Goal: Task Accomplishment & Management: Use online tool/utility

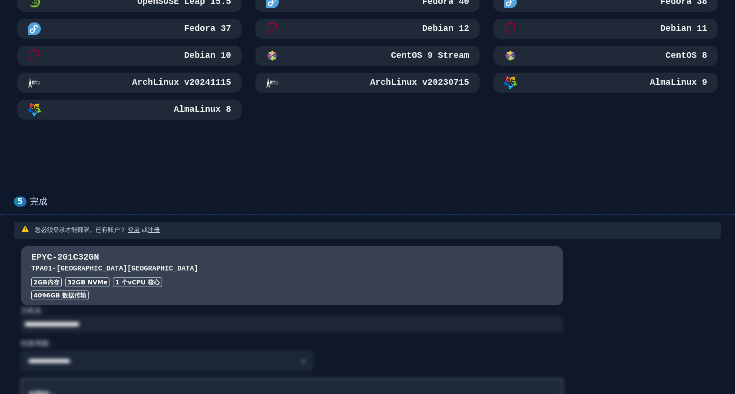
scroll to position [673, 0]
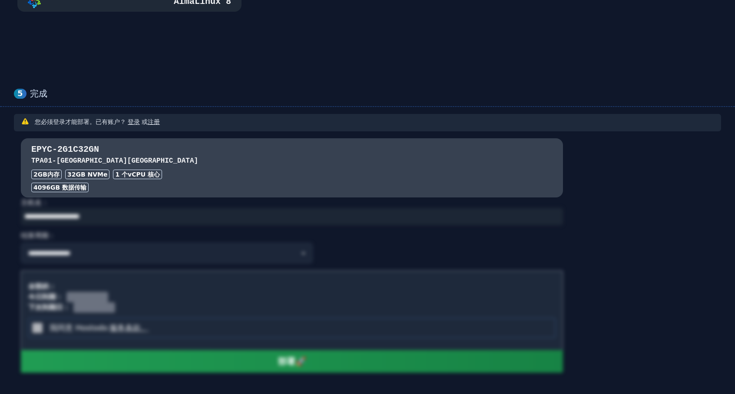
click at [253, 278] on div "全部的：" at bounding box center [291, 285] width 527 height 14
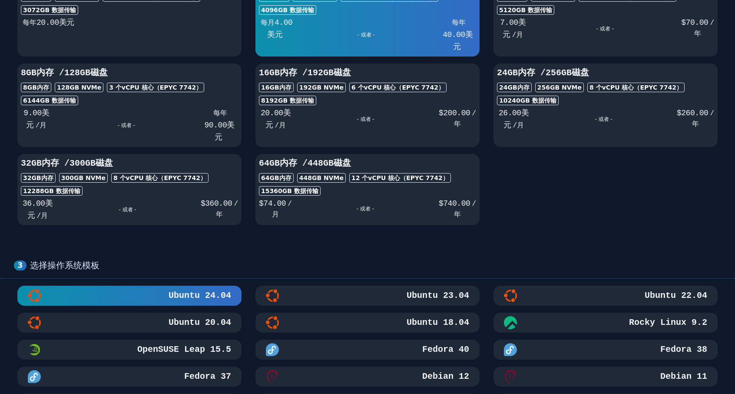
scroll to position [391, 0]
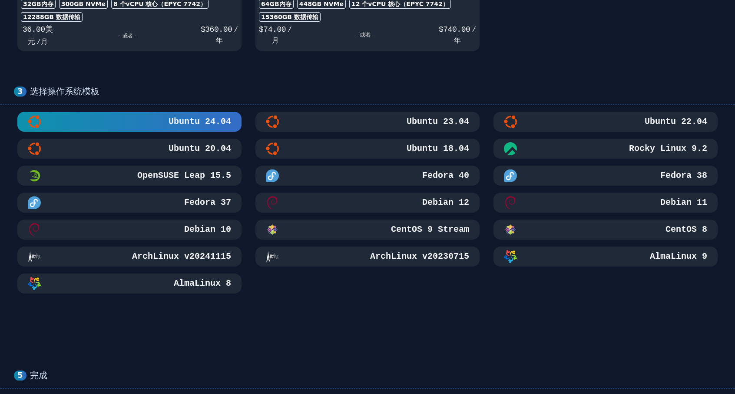
click at [163, 115] on div "Ubuntu 24.04" at bounding box center [129, 121] width 203 height 13
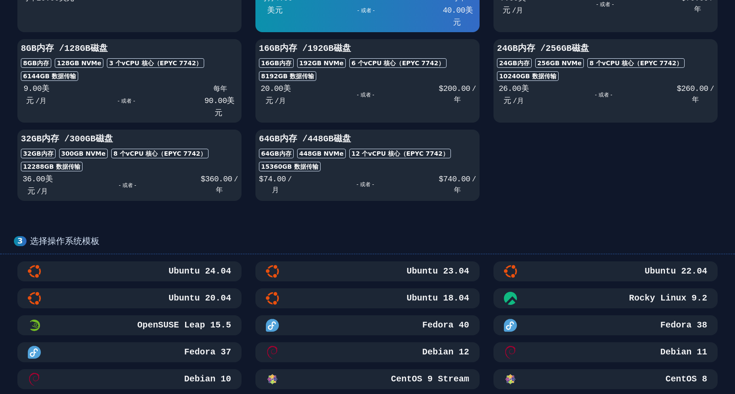
scroll to position [0, 0]
